Goal: Task Accomplishment & Management: Use online tool/utility

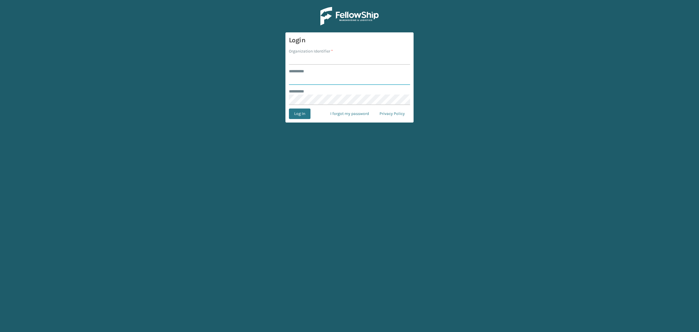
type input "**********"
drag, startPoint x: 323, startPoint y: 60, endPoint x: 324, endPoint y: 65, distance: 4.5
click at [323, 60] on input "Organization Identifier *" at bounding box center [349, 59] width 121 height 10
type input "SuperAdminOrganization"
click at [300, 114] on button "Log In" at bounding box center [300, 113] width 22 height 10
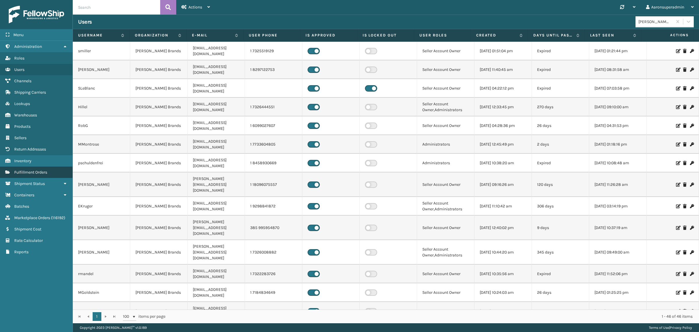
click at [37, 170] on span "Fulfillment Orders" at bounding box center [30, 172] width 33 height 5
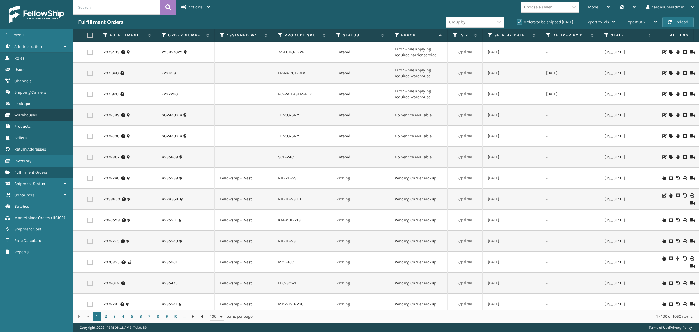
click at [36, 115] on span "Warehouses" at bounding box center [25, 114] width 23 height 5
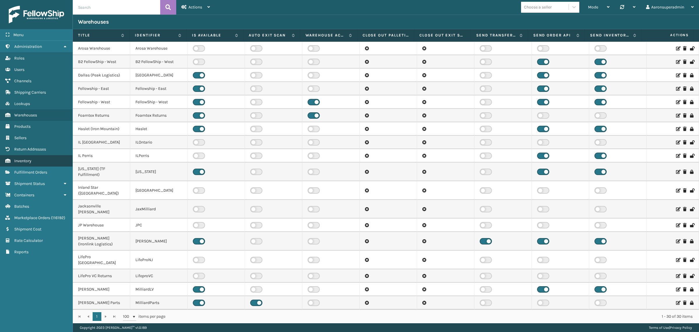
click at [27, 159] on span "Inventory" at bounding box center [22, 160] width 17 height 5
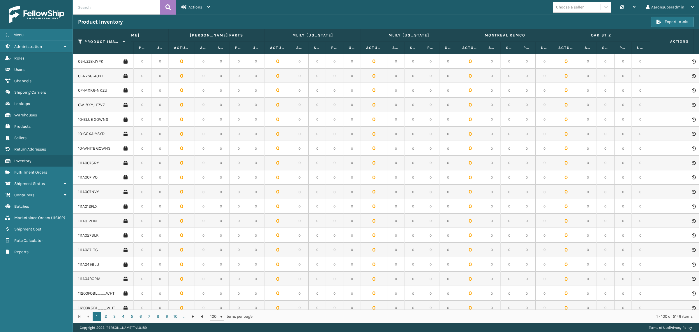
scroll to position [0, 793]
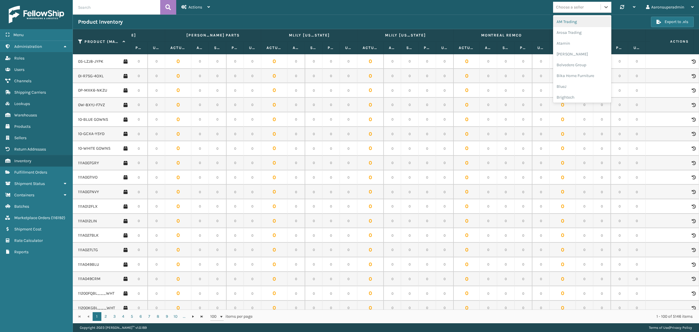
click at [580, 7] on div "Choose a seller" at bounding box center [570, 7] width 28 height 6
type input "mil"
click at [575, 22] on div "[PERSON_NAME] Brands" at bounding box center [582, 21] width 58 height 11
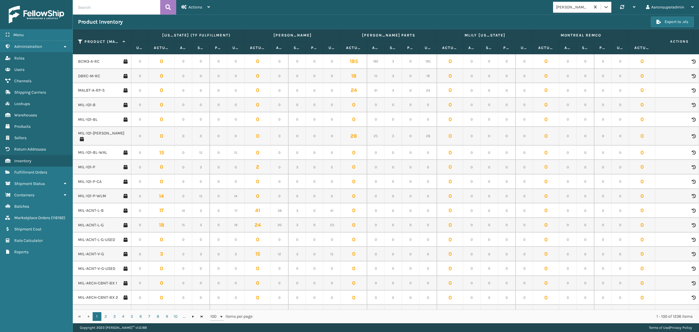
scroll to position [0, 442]
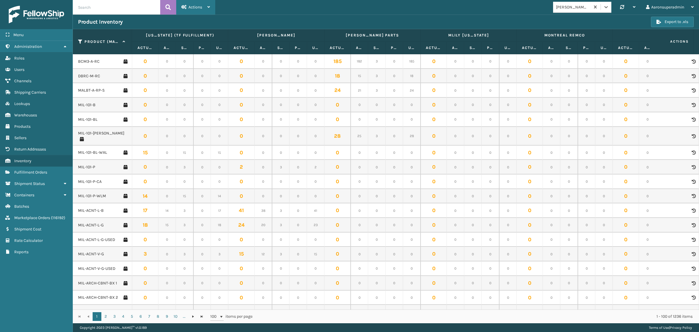
click at [191, 11] on div "Actions" at bounding box center [196, 7] width 29 height 15
click at [304, 17] on div "Product Inventory Export to .xls" at bounding box center [386, 22] width 626 height 15
click at [200, 12] on div "Actions" at bounding box center [196, 7] width 29 height 15
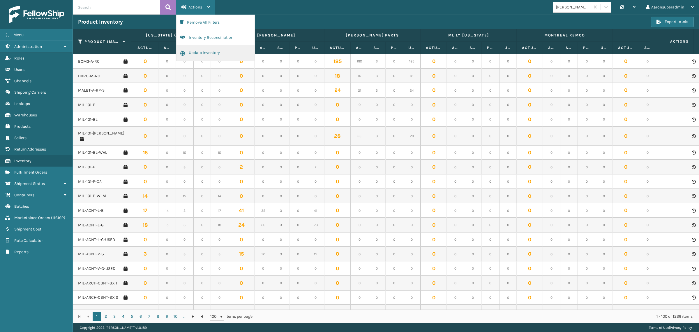
click at [187, 54] on button "Update Inventory" at bounding box center [216, 53] width 78 height 16
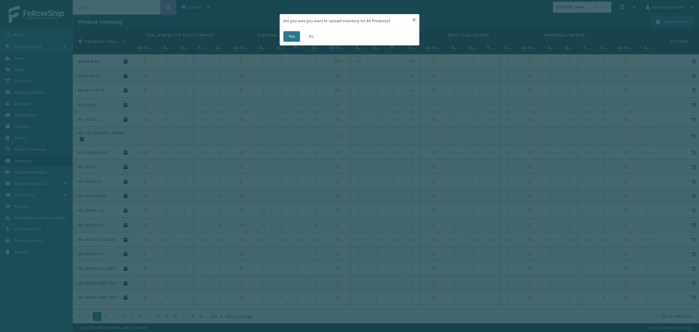
click at [414, 20] on icon at bounding box center [414, 20] width 3 height 4
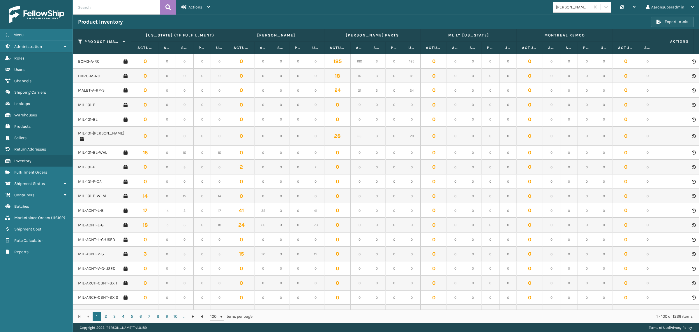
click at [672, 23] on button "Export to .xls" at bounding box center [672, 22] width 43 height 10
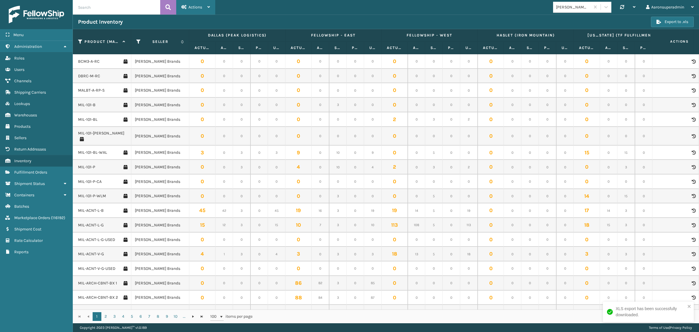
click at [191, 0] on div "Actions" at bounding box center [196, 7] width 29 height 15
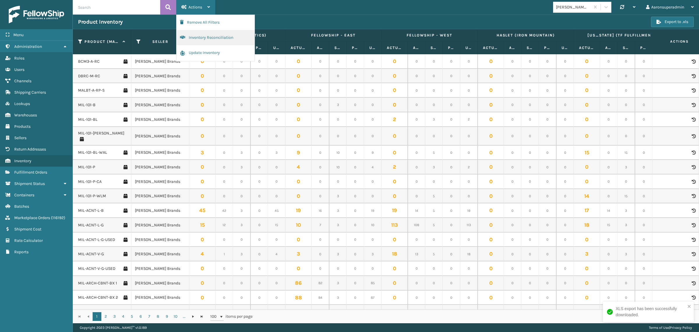
click at [187, 37] on button "Inventory Reconciliation" at bounding box center [216, 37] width 78 height 15
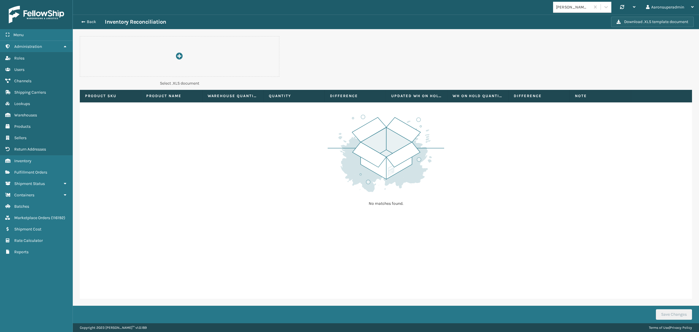
click at [635, 22] on button "Download .XLS template document" at bounding box center [652, 22] width 83 height 10
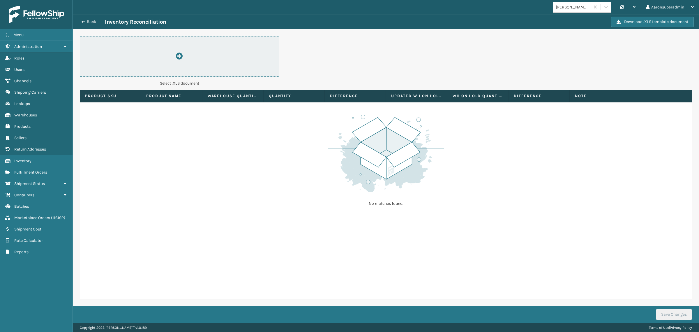
click at [179, 55] on icon at bounding box center [179, 55] width 7 height 7
type input "C:\fakepath\ImportWarehouseInventoryTemplate (11).xlsx"
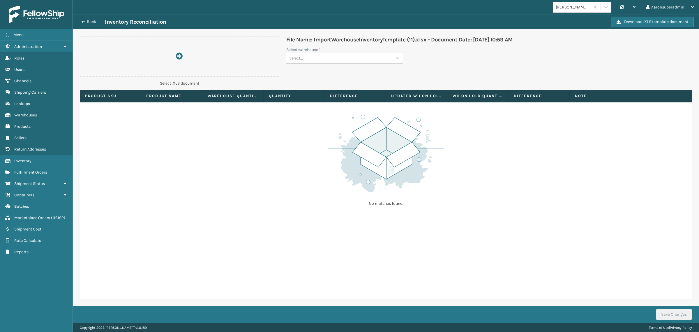
click at [328, 59] on div "Select..." at bounding box center [339, 58] width 106 height 10
click at [316, 72] on div "TFM" at bounding box center [344, 72] width 117 height 11
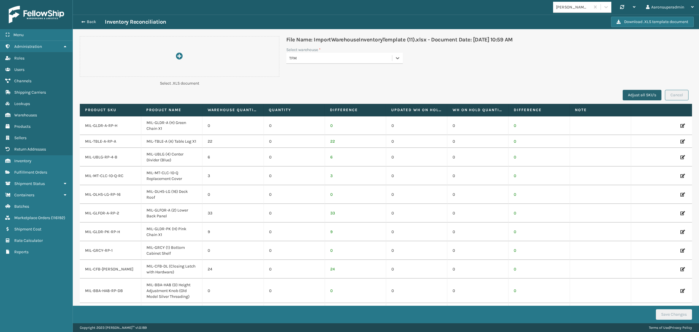
click at [635, 93] on button "Adjust all SKU's" at bounding box center [642, 95] width 39 height 10
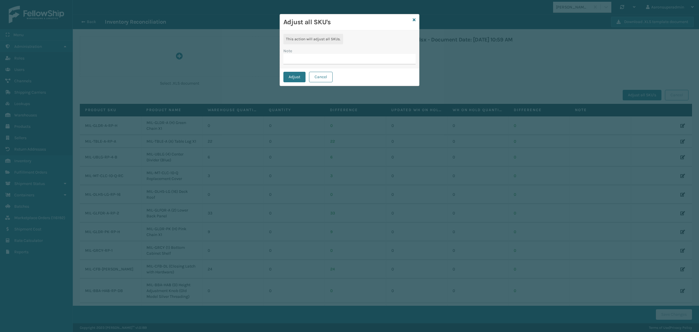
click at [300, 59] on input "Note" at bounding box center [349, 59] width 132 height 10
type input "TFM update"
click at [289, 76] on button "Adjust" at bounding box center [294, 77] width 22 height 10
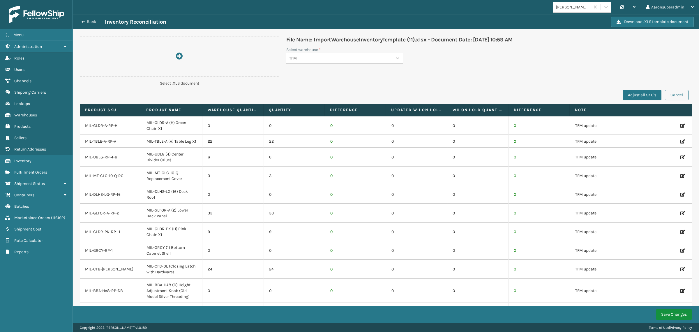
click at [674, 314] on button "Save Changes" at bounding box center [674, 314] width 36 height 10
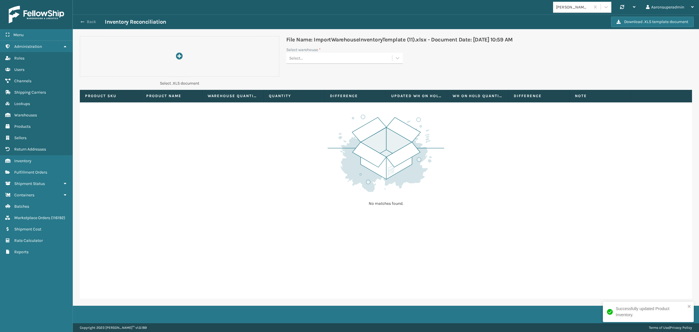
click at [89, 21] on button "Back" at bounding box center [91, 21] width 27 height 5
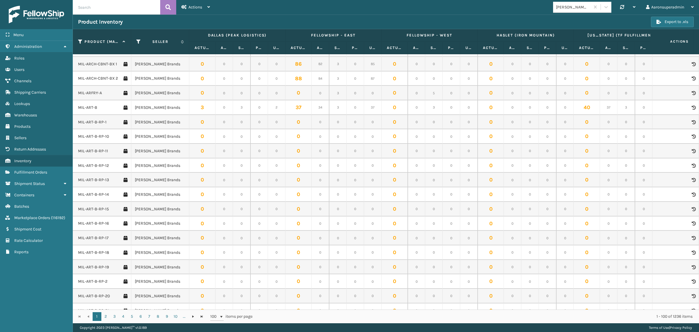
scroll to position [219, 0]
click at [113, 10] on input "text" at bounding box center [116, 7] width 87 height 15
paste input "MALBT-A-RP-S"
type input "MALBT-A-RP-S"
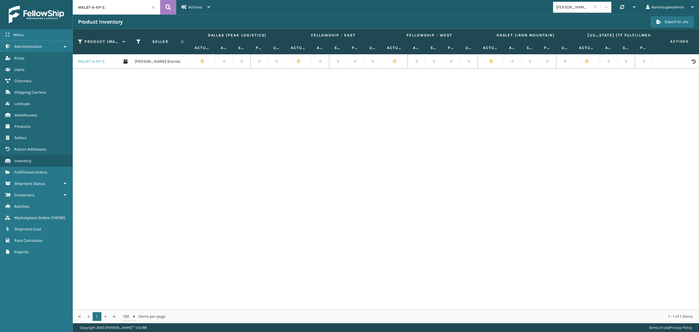
click at [93, 61] on link "MALBT-A-RP-S" at bounding box center [91, 62] width 27 height 6
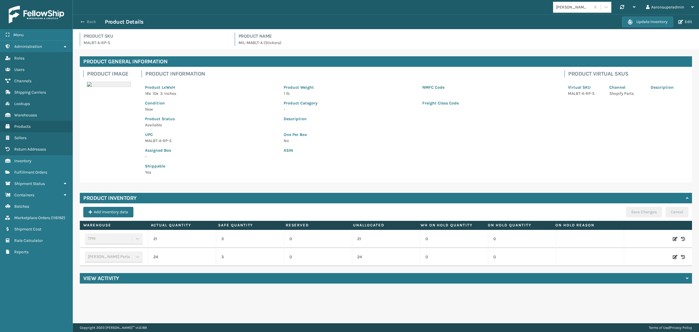
click at [85, 20] on button "Back" at bounding box center [91, 21] width 27 height 5
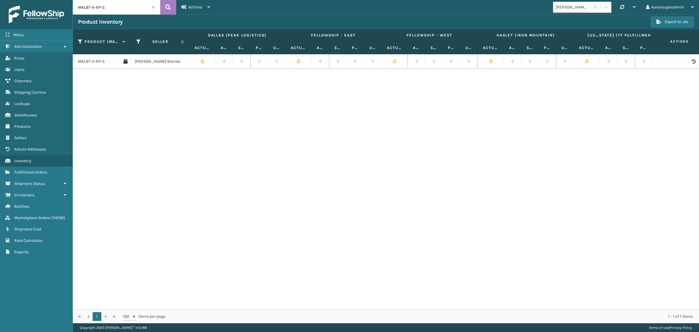
click at [95, 6] on input "MALBT-A-RP-S" at bounding box center [116, 7] width 87 height 15
paste input "BCM3-A-RC"
type input "BCM3-A-RC"
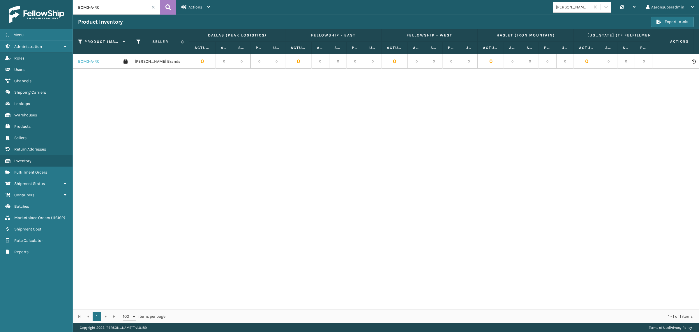
click at [89, 62] on link "BCM3-A-RC" at bounding box center [89, 62] width 22 height 6
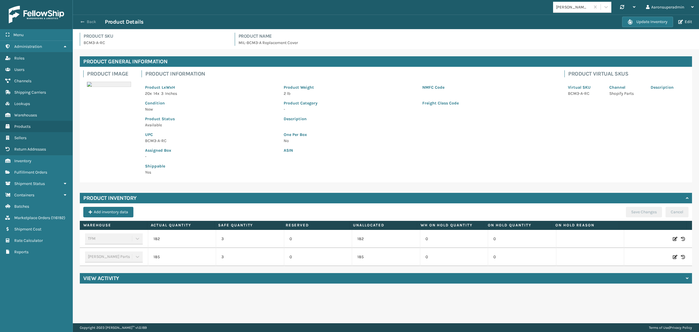
click at [84, 21] on span "button" at bounding box center [82, 22] width 3 height 4
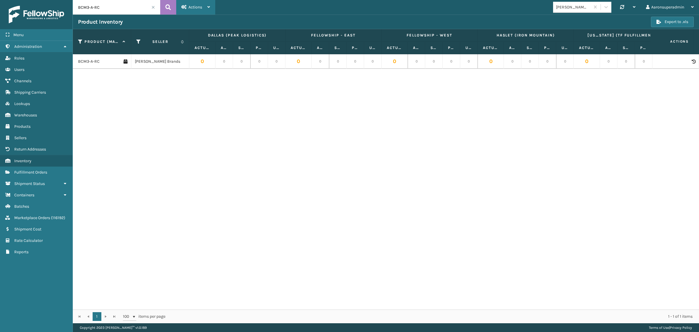
click at [195, 9] on div "Actions" at bounding box center [196, 7] width 29 height 15
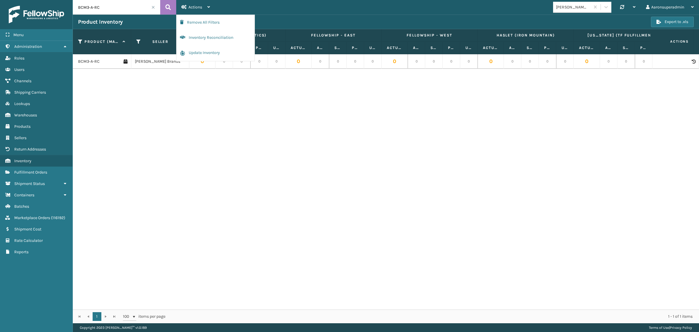
click at [573, 122] on div "BCM3-A-[PERSON_NAME] Brands 0 0 0 0 0 0 0 0 0 0 0 0 0 0 0 0 0 0 0 0 0 0 0 0 0 0…" at bounding box center [386, 181] width 626 height 255
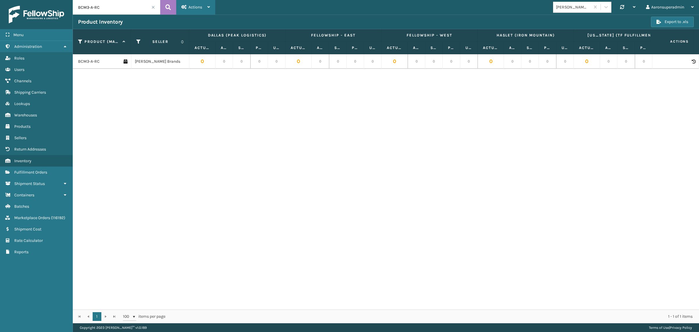
click at [203, 6] on div "Actions" at bounding box center [196, 7] width 29 height 15
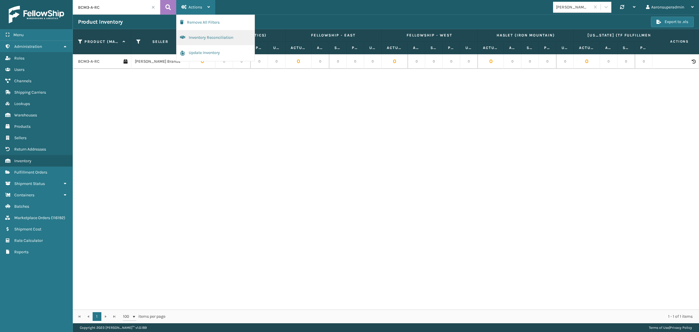
click at [209, 42] on button "Inventory Reconciliation" at bounding box center [216, 37] width 78 height 15
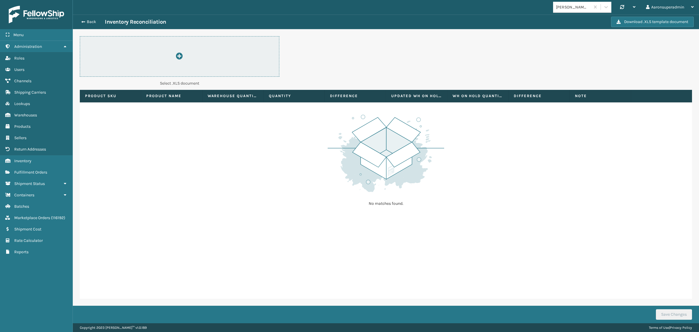
click at [181, 54] on icon at bounding box center [179, 55] width 7 height 7
type input "C:\fakepath\ImportWarehouseInventoryTemplate (11).xlsx"
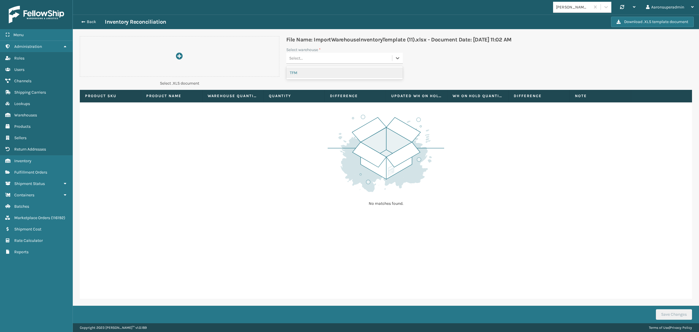
click at [350, 57] on div "Select..." at bounding box center [339, 58] width 106 height 10
click at [330, 73] on div "TFM" at bounding box center [344, 72] width 117 height 11
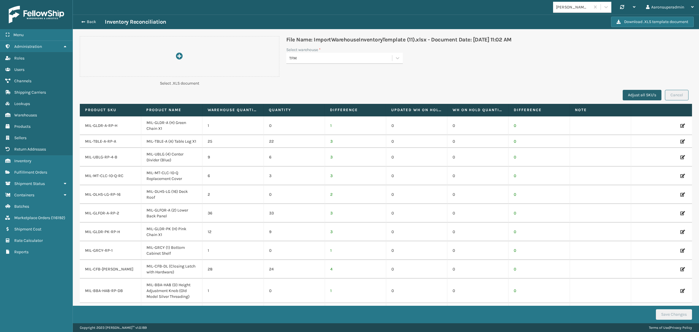
click at [623, 96] on button "Adjust all SKU's" at bounding box center [642, 95] width 39 height 10
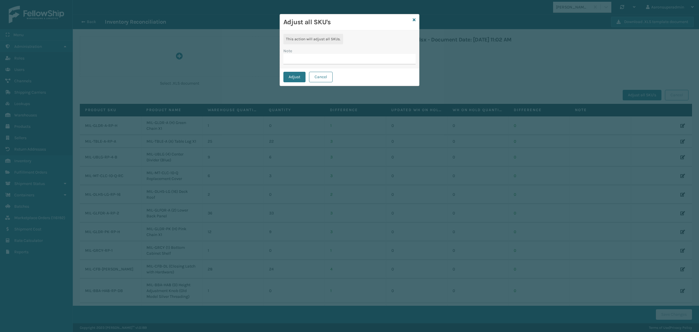
click at [321, 63] on input "Note" at bounding box center [349, 59] width 132 height 10
type input "TFM update"
click at [290, 77] on button "Adjust" at bounding box center [294, 77] width 22 height 10
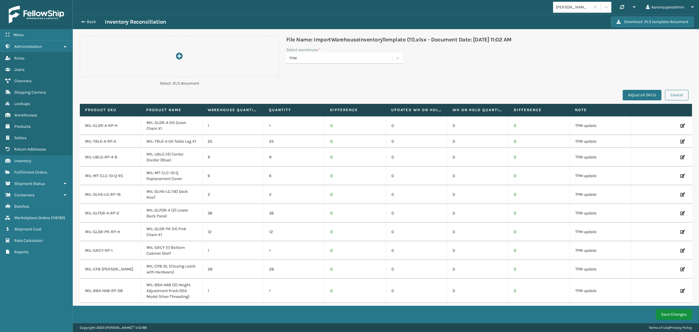
click at [671, 314] on button "Save Changes" at bounding box center [674, 314] width 36 height 10
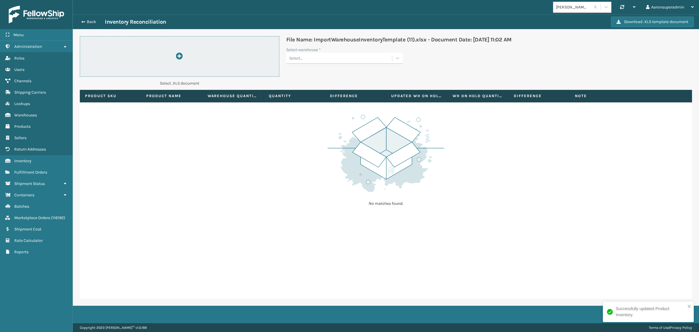
click at [177, 54] on icon at bounding box center [179, 55] width 7 height 7
type input "C:\fakepath\ImportWarehouseInventoryTemplate (11).xlsx"
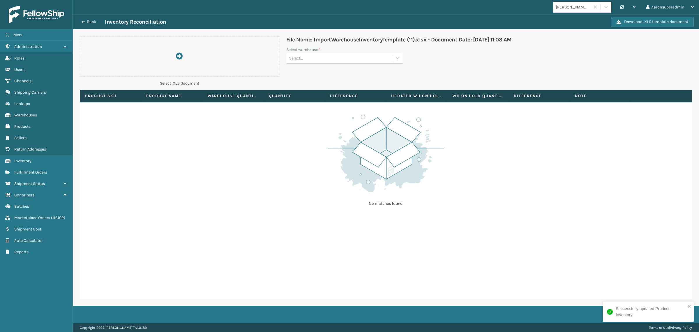
click at [317, 56] on div "Select..." at bounding box center [339, 58] width 106 height 10
click at [311, 70] on div "[PERSON_NAME] Parts" at bounding box center [344, 72] width 117 height 11
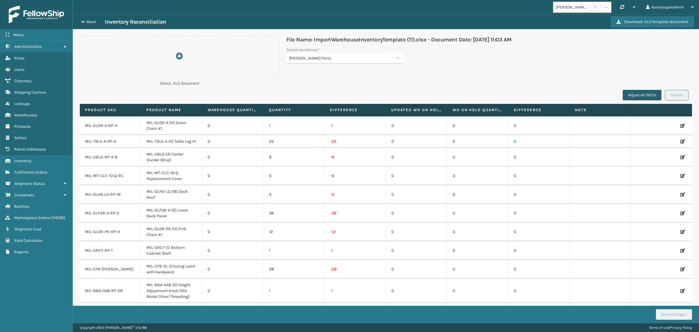
click at [632, 96] on button "Adjust all SKU's" at bounding box center [642, 95] width 39 height 10
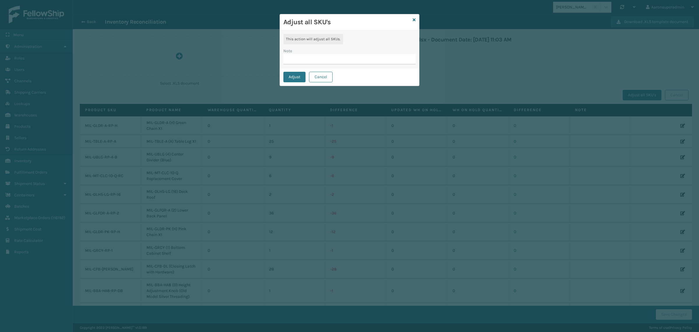
click at [299, 60] on input "Note" at bounding box center [349, 59] width 132 height 10
type input "TFM update"
click at [295, 75] on button "Adjust" at bounding box center [294, 77] width 22 height 10
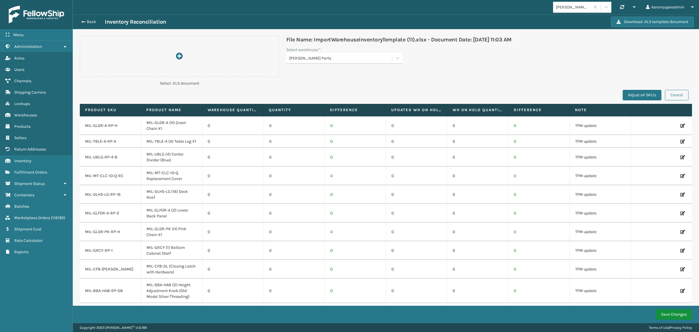
click at [664, 313] on button "Save Changes" at bounding box center [674, 314] width 36 height 10
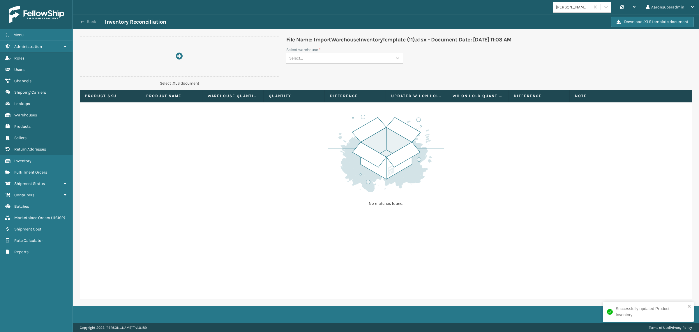
click at [89, 23] on button "Back" at bounding box center [91, 21] width 27 height 5
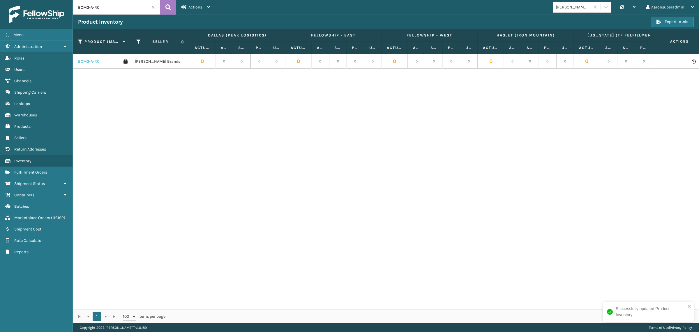
click at [98, 60] on link "BCM3-A-RC" at bounding box center [89, 62] width 22 height 6
